Goal: Navigation & Orientation: Find specific page/section

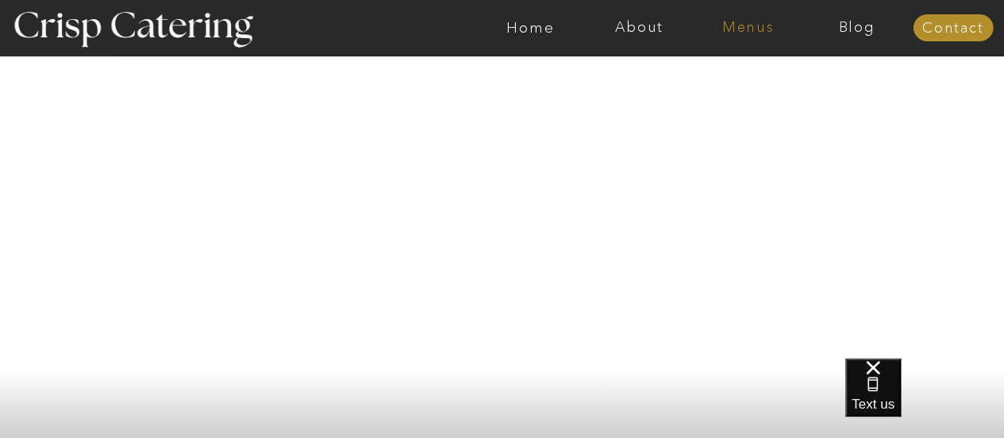
click at [756, 22] on nav "Menus" at bounding box center [748, 28] width 109 height 16
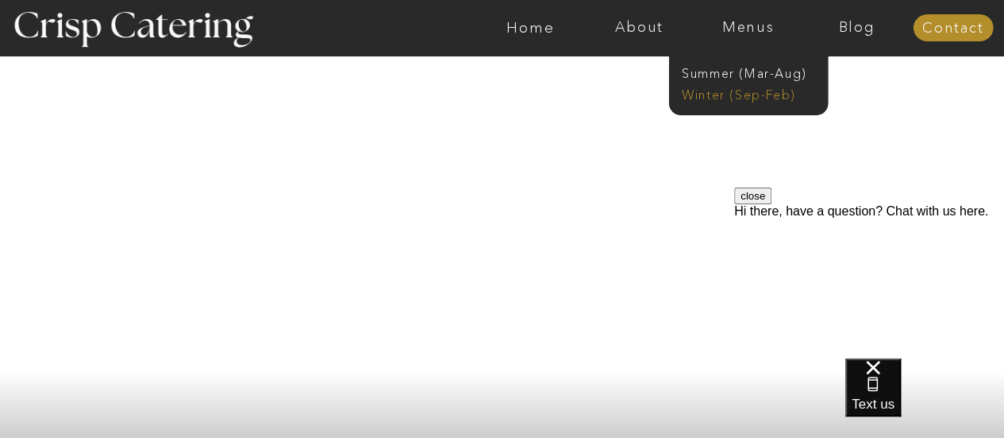
click at [775, 94] on nav "Winter (Sep-Feb)" at bounding box center [747, 93] width 130 height 15
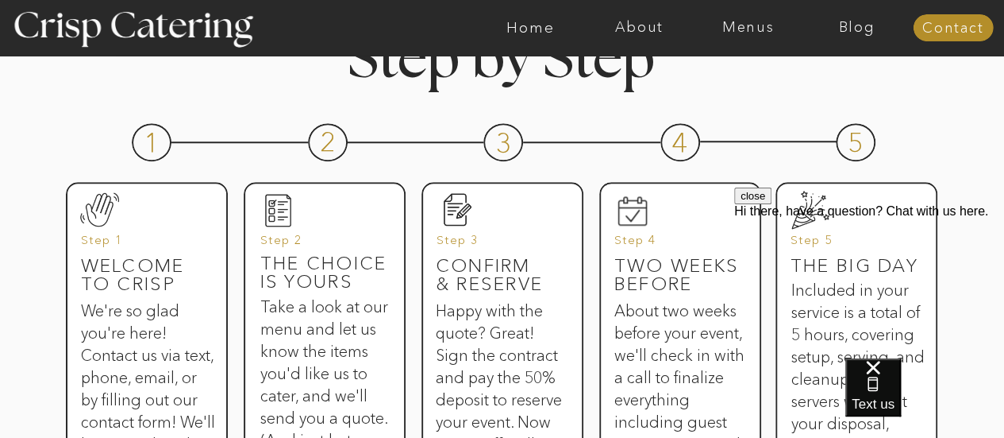
scroll to position [794, 0]
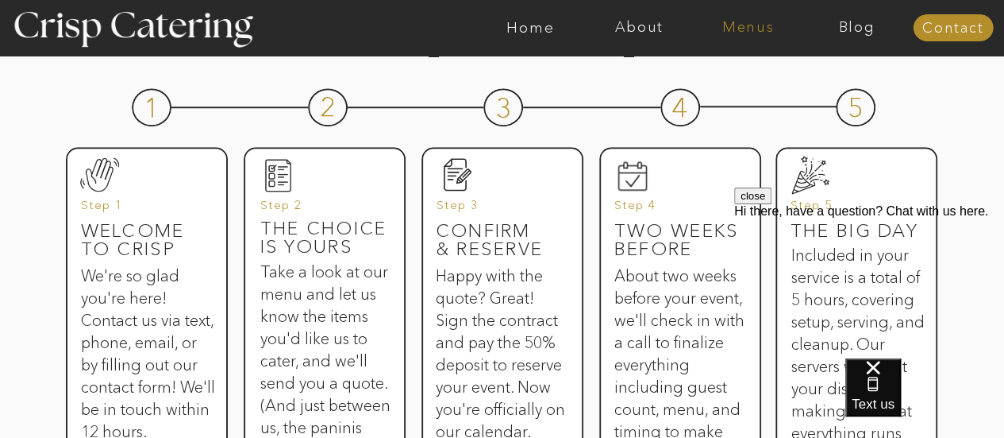
click at [789, 33] on nav "Menus" at bounding box center [748, 28] width 109 height 16
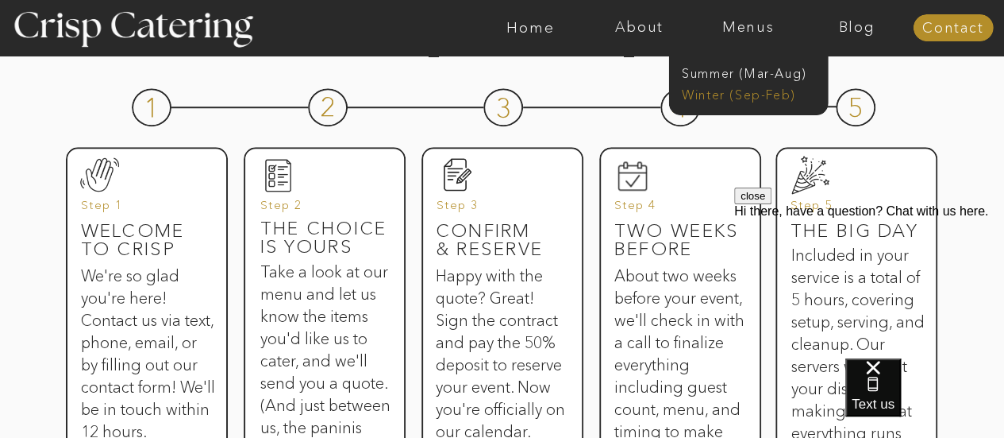
click at [766, 94] on nav "Winter (Sep-Feb)" at bounding box center [747, 93] width 130 height 15
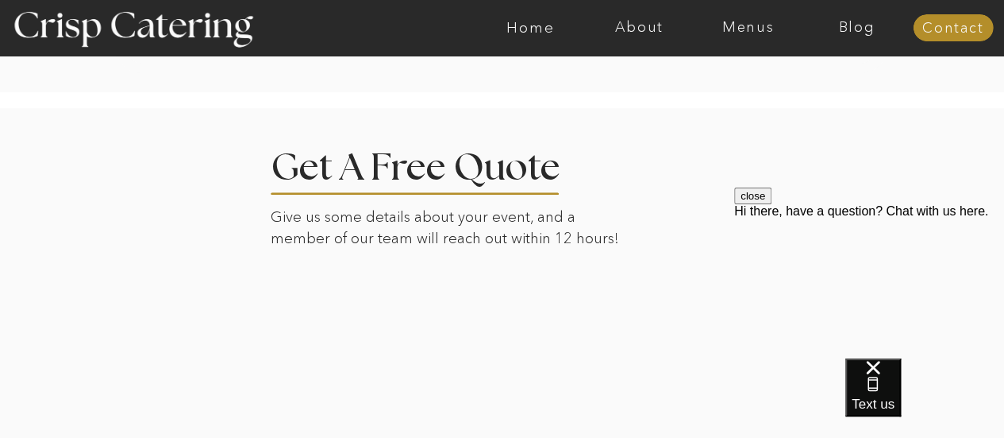
scroll to position [3653, 0]
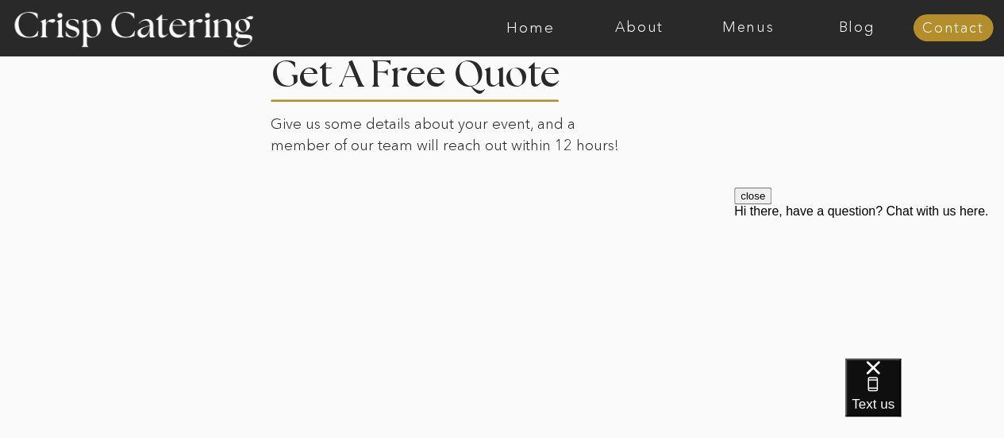
scroll to position [794, 0]
